Goal: Transaction & Acquisition: Register for event/course

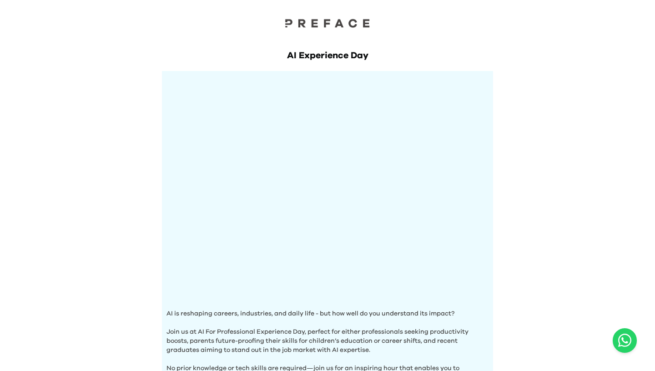
scroll to position [300, 0]
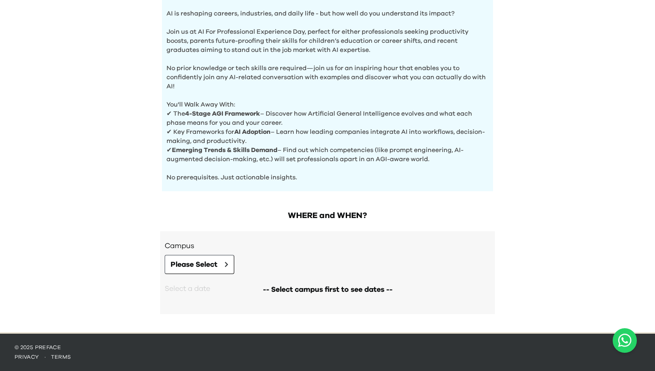
click at [206, 277] on div "-- Select campus first to see dates --" at bounding box center [328, 289] width 326 height 31
click at [208, 270] on button "Please Select" at bounding box center [200, 264] width 70 height 19
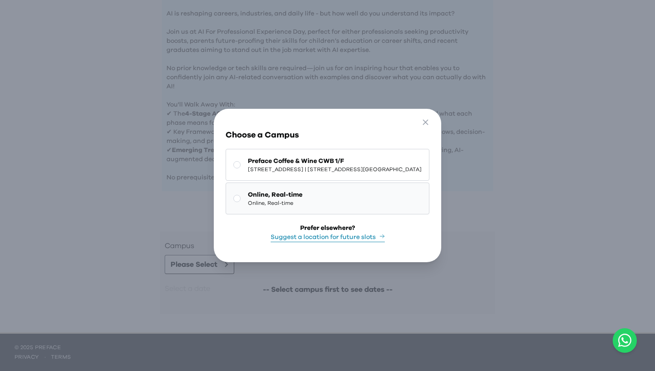
click at [283, 198] on button "Online, Real-time Online, Real-time" at bounding box center [328, 199] width 204 height 32
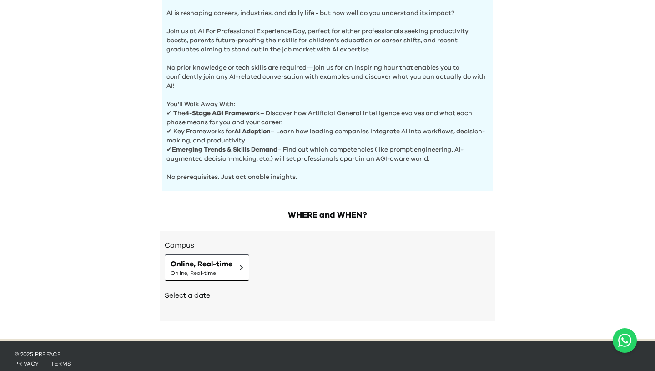
click at [208, 314] on div "Campus Online, Real-time Online, Real-time Select a date Need other dates and t…" at bounding box center [327, 276] width 335 height 90
click at [208, 267] on span "Online, Real-time" at bounding box center [202, 264] width 62 height 11
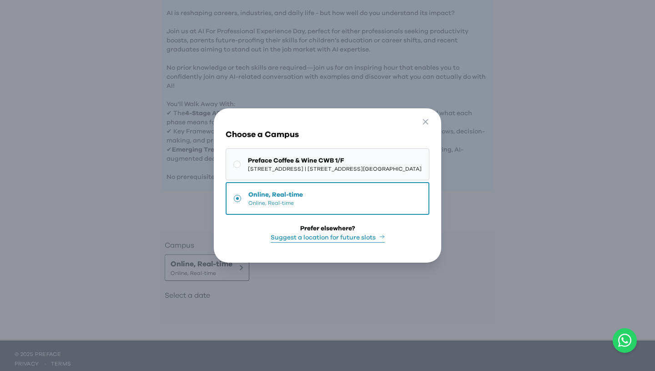
click at [228, 176] on button "Preface Coffee & Wine CWB 1/F 1/F, The Sharp, 11 Sharp Street East, Causeway Ba…" at bounding box center [328, 164] width 204 height 32
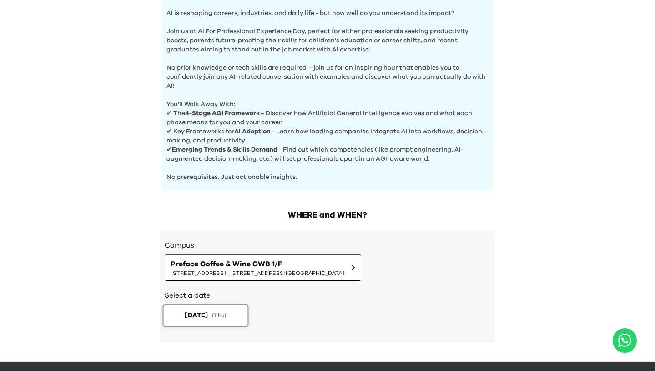
click at [226, 312] on span "( Thu )" at bounding box center [219, 315] width 15 height 8
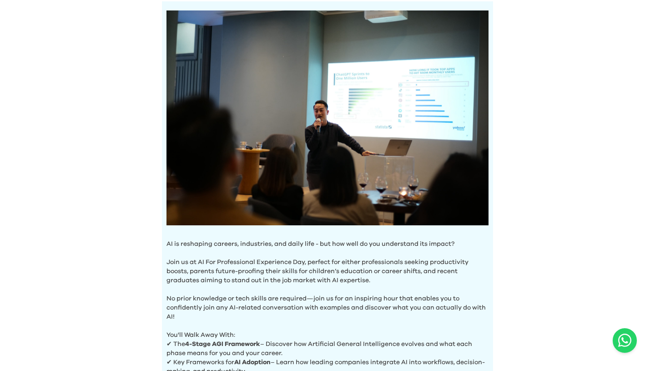
scroll to position [0, 0]
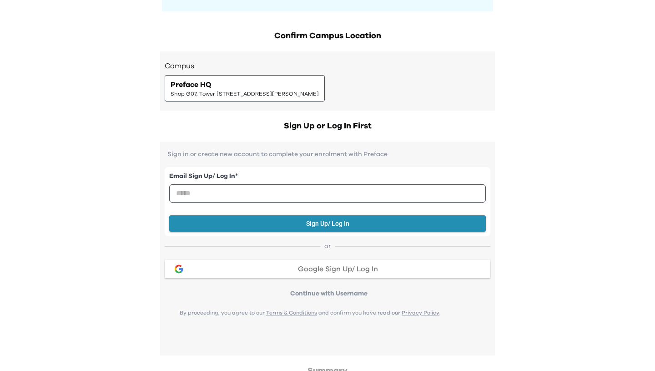
scroll to position [121, 0]
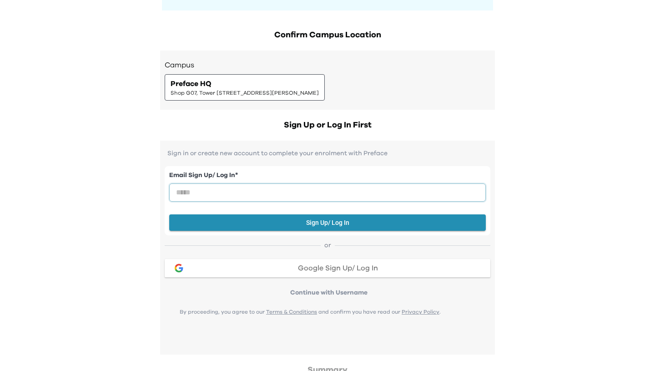
click at [367, 195] on input "email" at bounding box center [327, 192] width 317 height 18
click at [359, 272] on span "Google Sign Up/ Log In" at bounding box center [338, 267] width 80 height 7
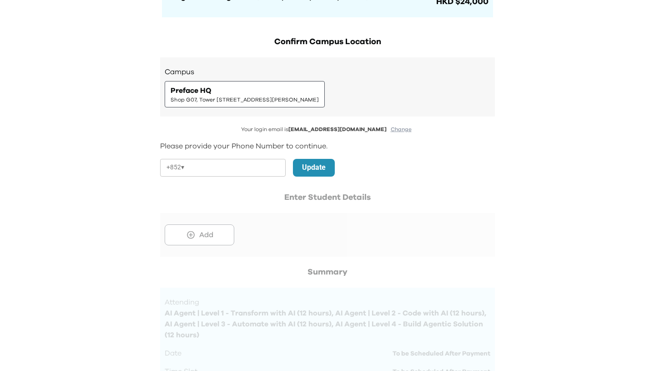
scroll to position [81, 0]
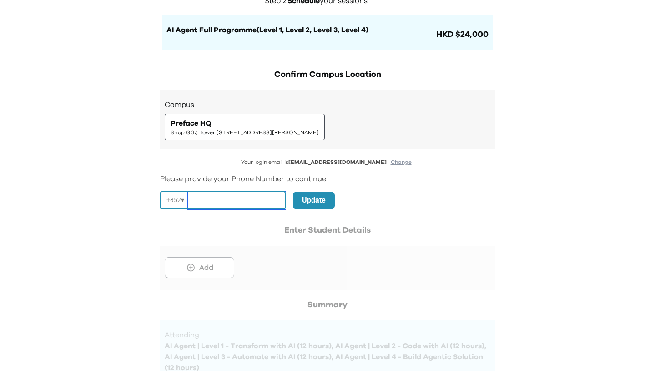
click at [254, 204] on input "tel" at bounding box center [237, 201] width 98 height 18
type input "********"
click at [311, 198] on p "Update" at bounding box center [314, 200] width 24 height 11
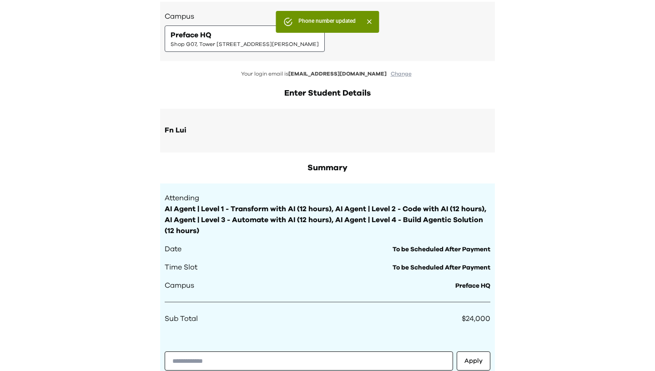
scroll to position [170, 0]
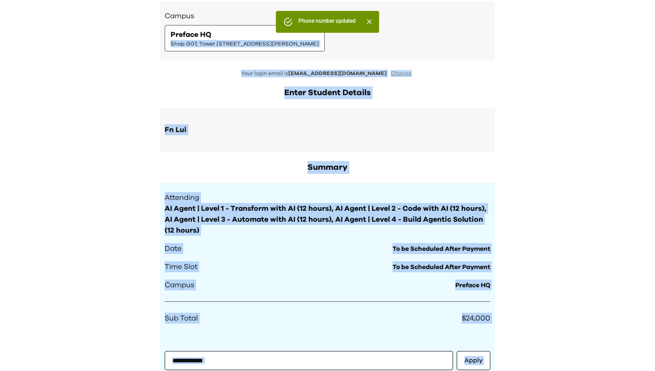
click at [286, 32] on div "Your Order Step 1: Pay to confirm your course(s) Step 2: Schedule your sessions…" at bounding box center [327, 243] width 655 height 827
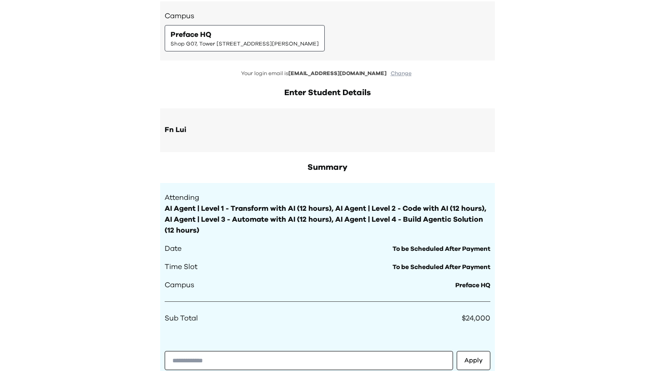
click at [279, 38] on div "Preface HQ Shop G07, Tower 535, 535 Jaffe Road, Causeway Bay | 銅鑼灣謝斐道535號Tower …" at bounding box center [245, 38] width 148 height 18
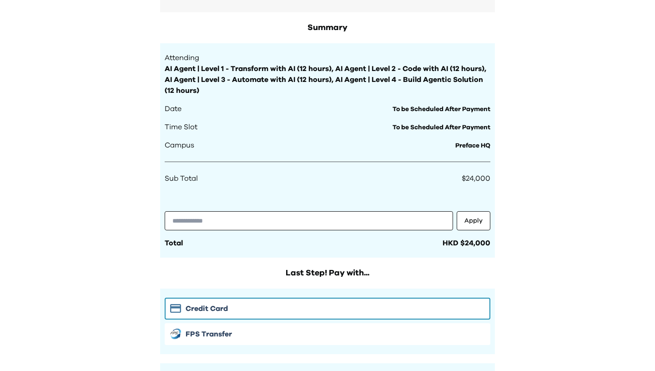
scroll to position [313, 0]
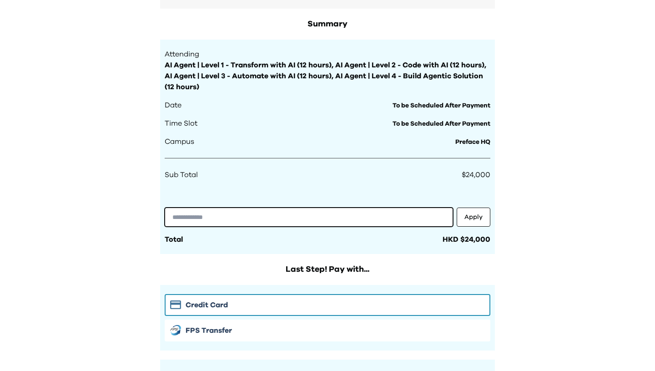
click at [291, 220] on input "text" at bounding box center [309, 217] width 289 height 19
paste input "**********"
type input "**********"
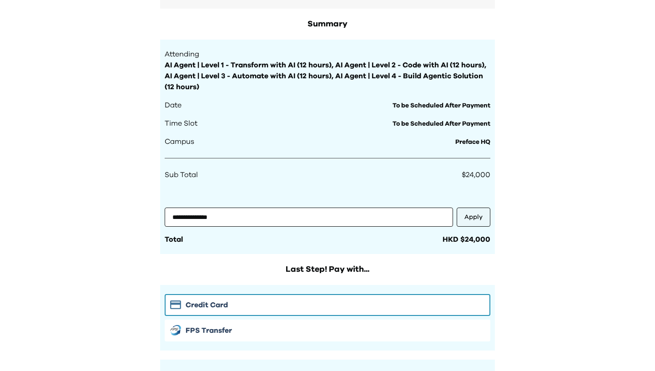
click at [467, 218] on button "Apply" at bounding box center [474, 217] width 34 height 19
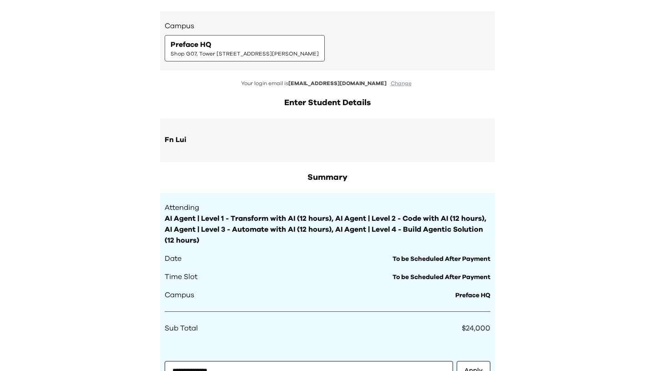
scroll to position [161, 0]
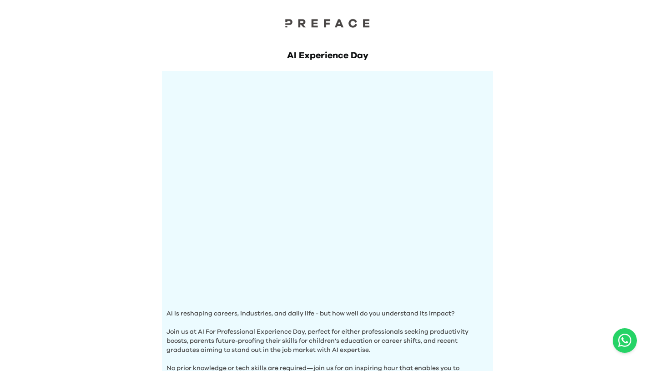
scroll to position [300, 0]
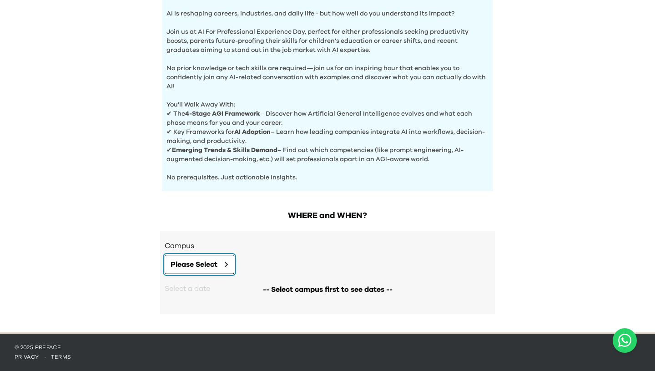
click at [220, 269] on button "Please Select" at bounding box center [200, 264] width 70 height 19
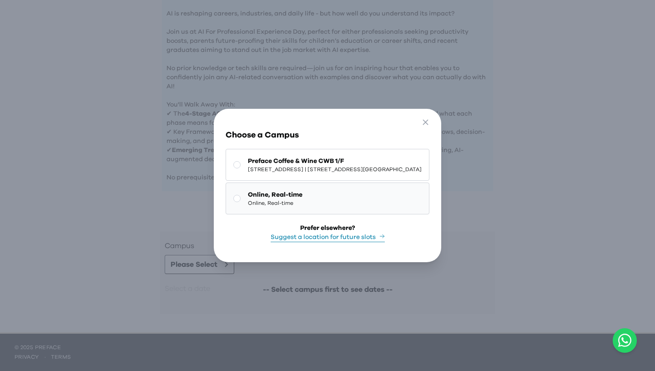
click at [274, 201] on span "Online, Real-time" at bounding box center [275, 202] width 55 height 7
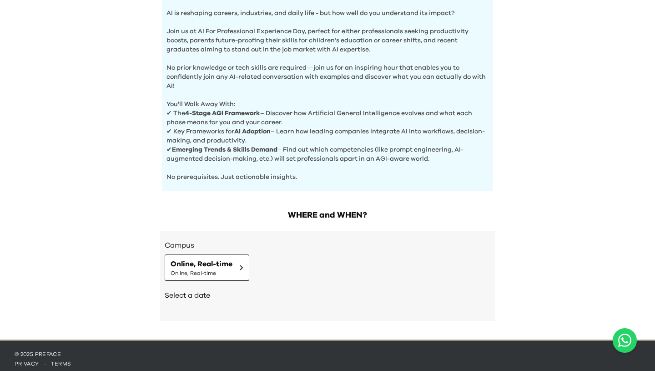
click at [195, 304] on div "Select a date" at bounding box center [328, 296] width 326 height 31
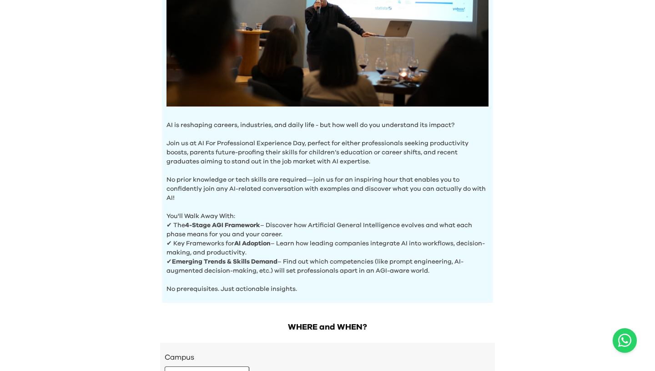
scroll to position [188, 0]
